Goal: Communication & Community: Answer question/provide support

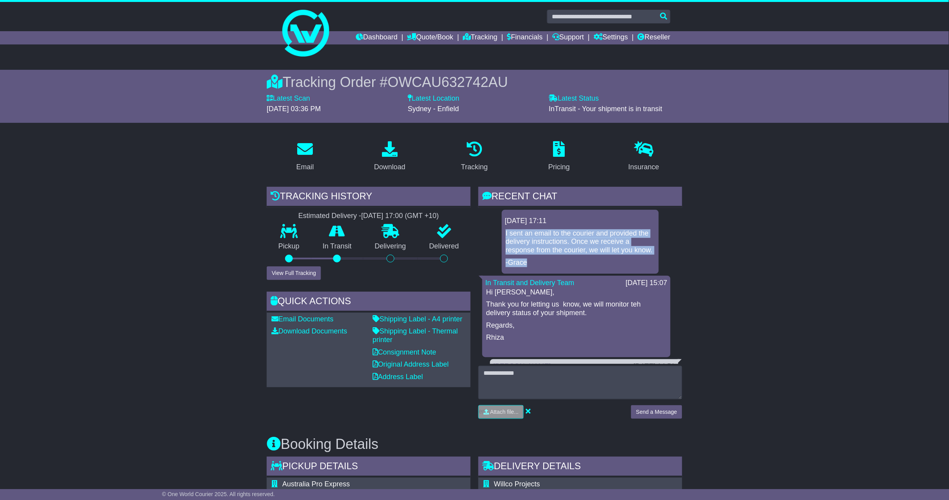
drag, startPoint x: 527, startPoint y: 269, endPoint x: 500, endPoint y: 227, distance: 49.4
click at [500, 227] on div "[DATE] 17:11 I sent an email to the courier and provided the delivery instructi…" at bounding box center [580, 397] width 204 height 374
copy div "I sent an email to the courier and provided the delivery instructions. Once we …"
click at [548, 255] on p "I sent an email to the courier and provided the delivery instructions. Once we …" at bounding box center [579, 242] width 149 height 25
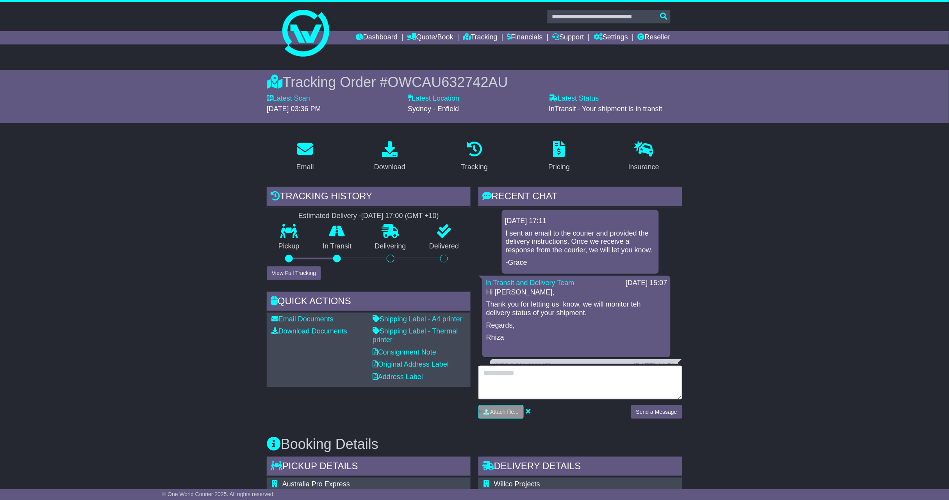
click at [548, 384] on textarea at bounding box center [580, 383] width 204 height 34
type textarea "**********"
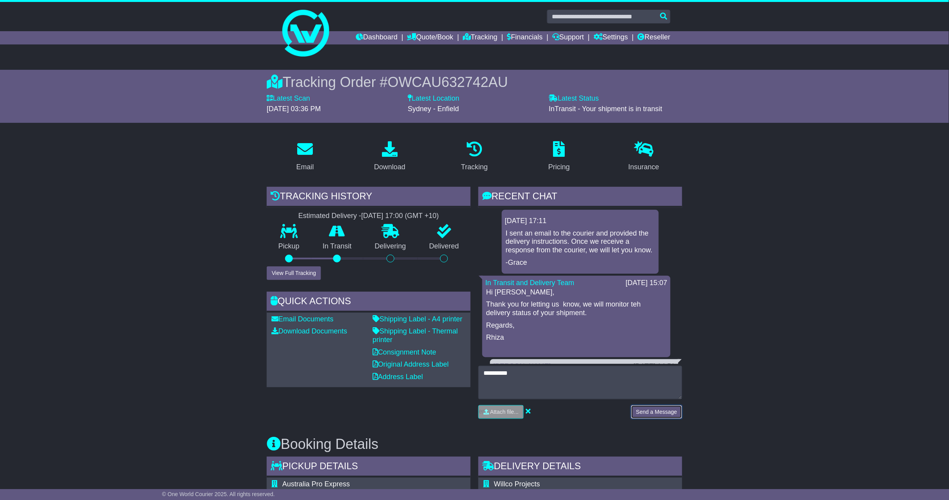
click at [655, 413] on button "Send a Message" at bounding box center [656, 413] width 51 height 14
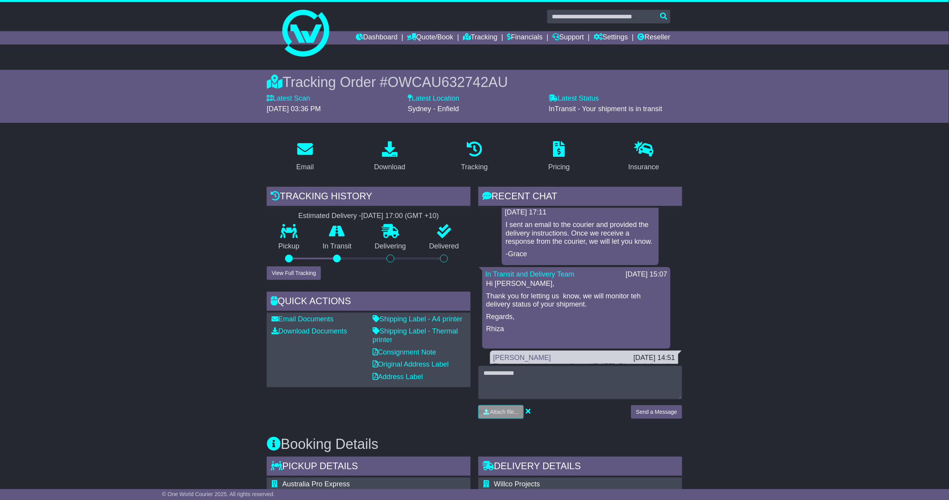
scroll to position [52, 0]
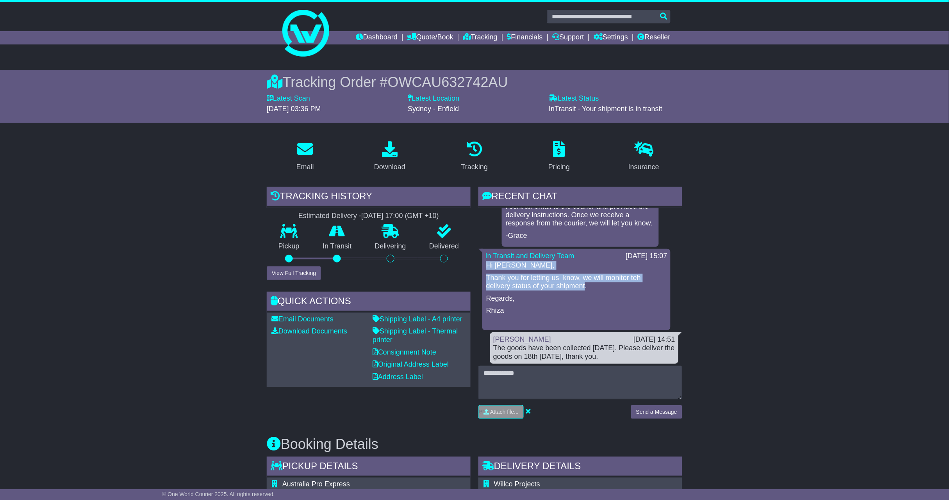
drag, startPoint x: 585, startPoint y: 294, endPoint x: 485, endPoint y: 271, distance: 102.9
click at [485, 271] on div "Hi [PERSON_NAME], Thank you for letting us know, we will monitor teh delivery s…" at bounding box center [576, 295] width 182 height 66
copy div "Hi [PERSON_NAME], Thank you for letting us know, we will monitor teh delivery s…"
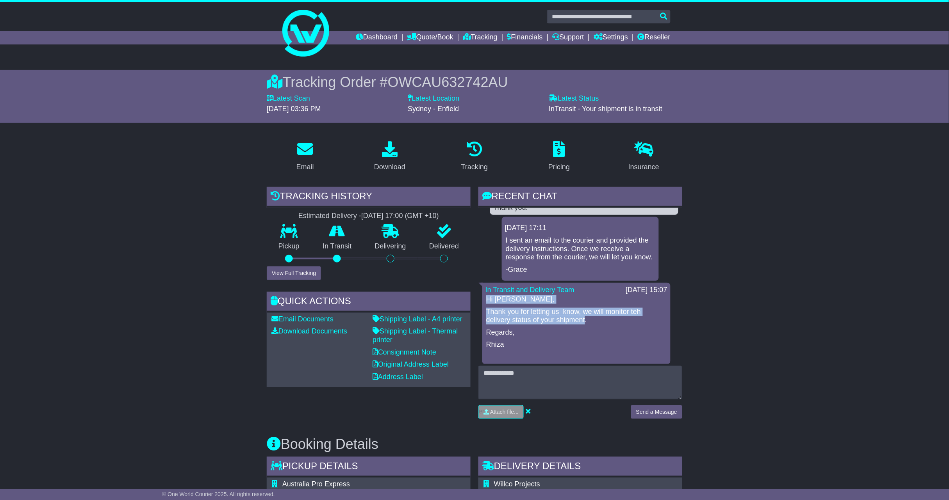
scroll to position [0, 0]
